Goal: Find specific page/section: Find specific page/section

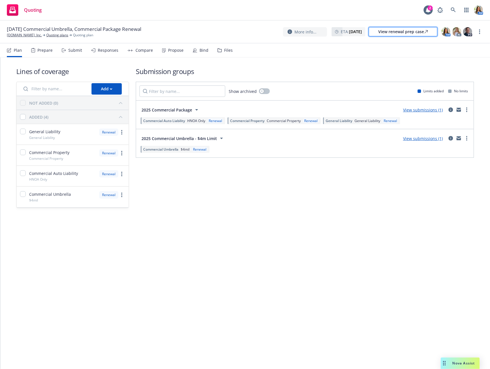
click at [402, 36] on div "View renewal prep case" at bounding box center [404, 31] width 50 height 9
click at [23, 35] on link "[DOMAIN_NAME], Inc." at bounding box center [24, 35] width 35 height 5
